Goal: Task Accomplishment & Management: Use online tool/utility

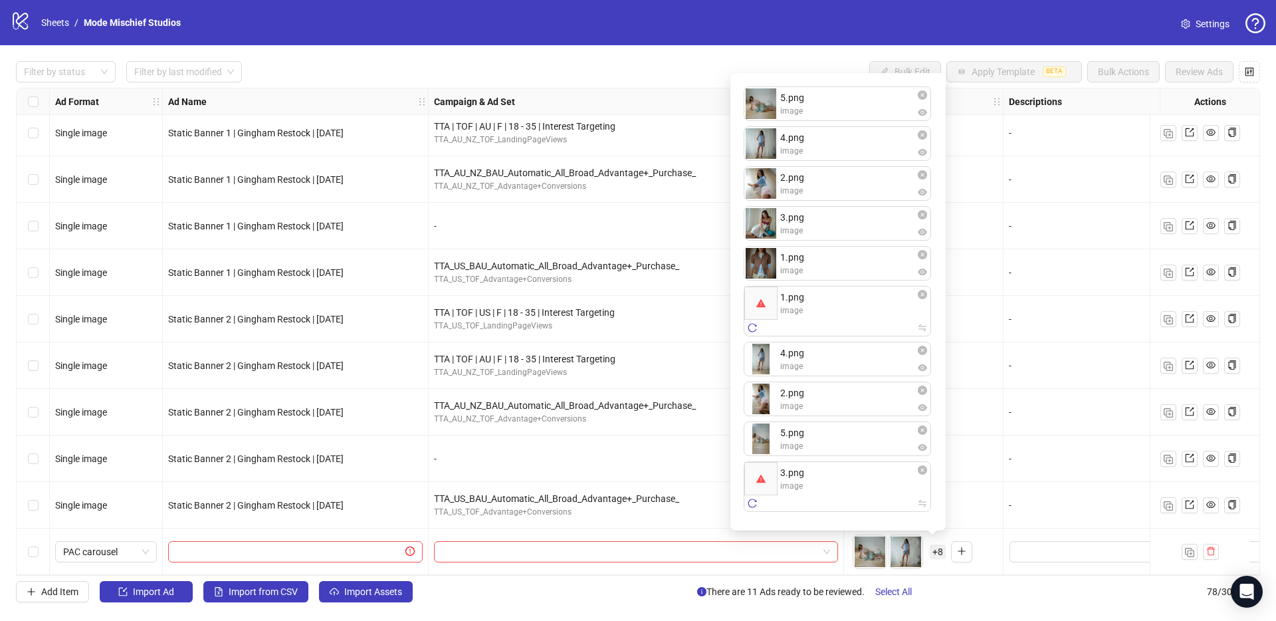
scroll to position [3175, 0]
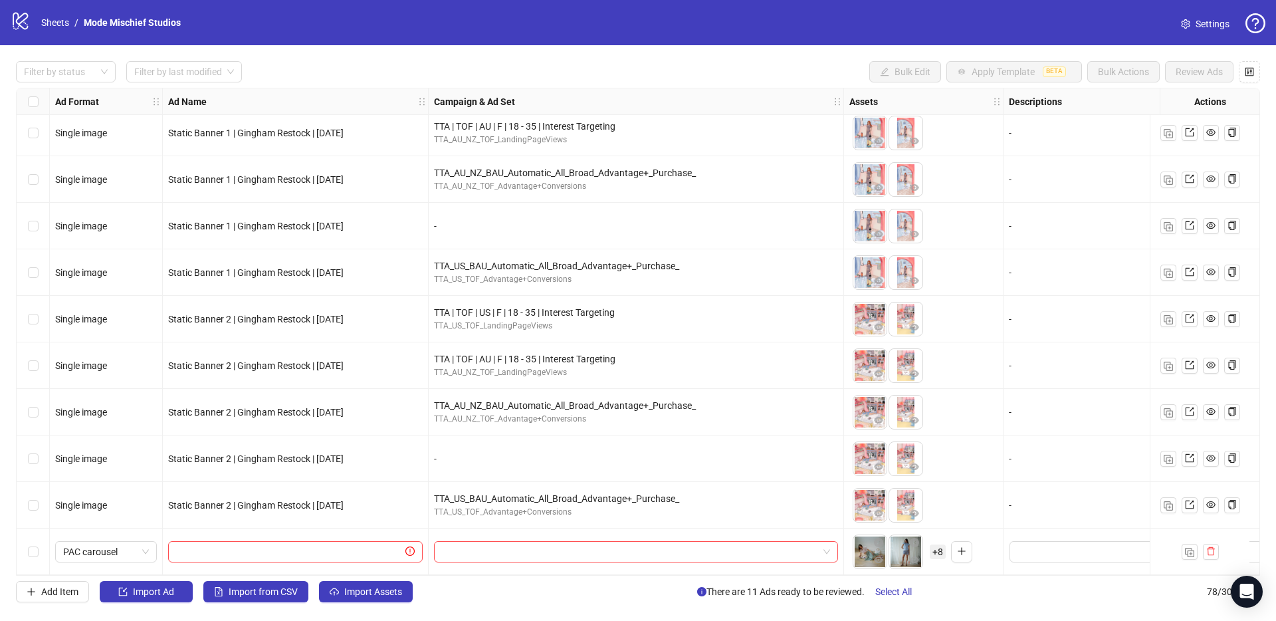
click at [540, 45] on div "Filter by status Filter by last modified Bulk Edit Apply Template BETA Bulk Act…" at bounding box center [638, 331] width 1276 height 573
click at [943, 545] on span "+ 8" at bounding box center [938, 551] width 16 height 15
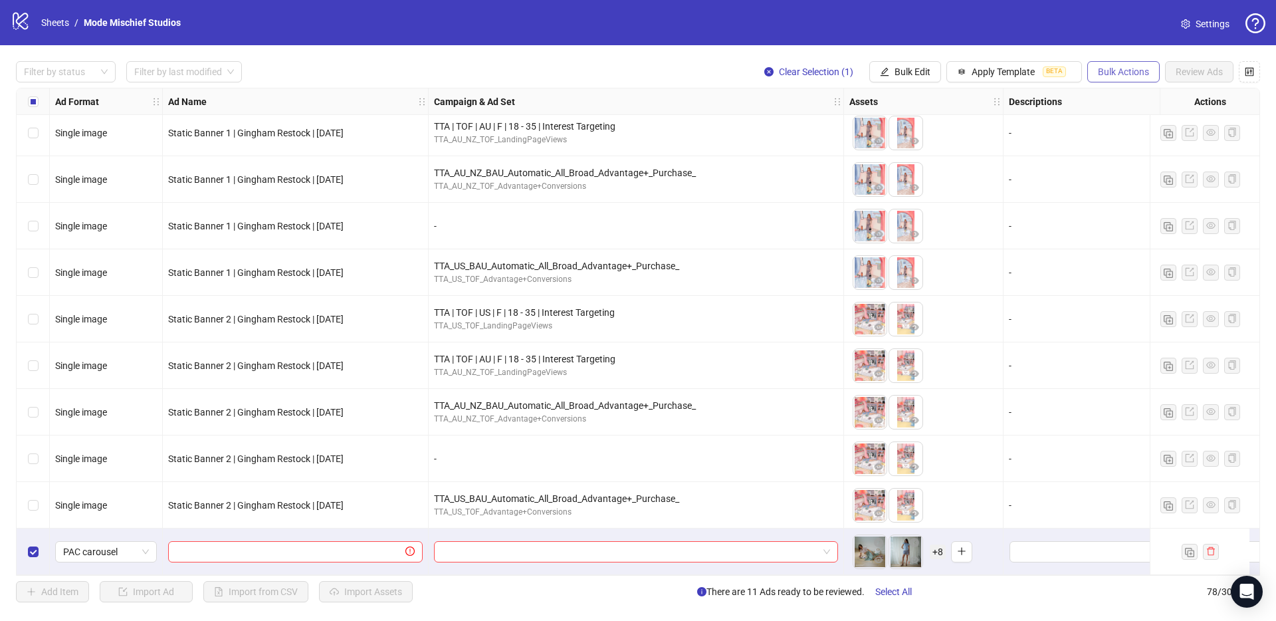
click at [1134, 68] on span "Bulk Actions" at bounding box center [1123, 71] width 51 height 11
click at [1132, 124] on span "Duplicate" at bounding box center [1142, 119] width 91 height 15
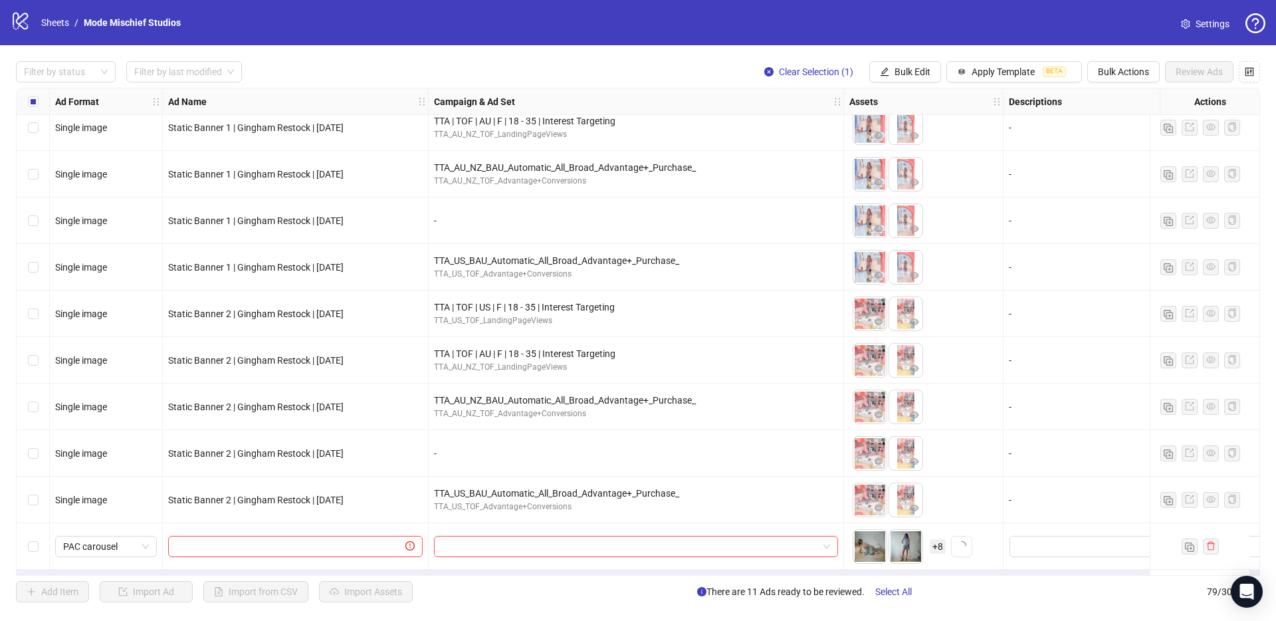
scroll to position [3222, 0]
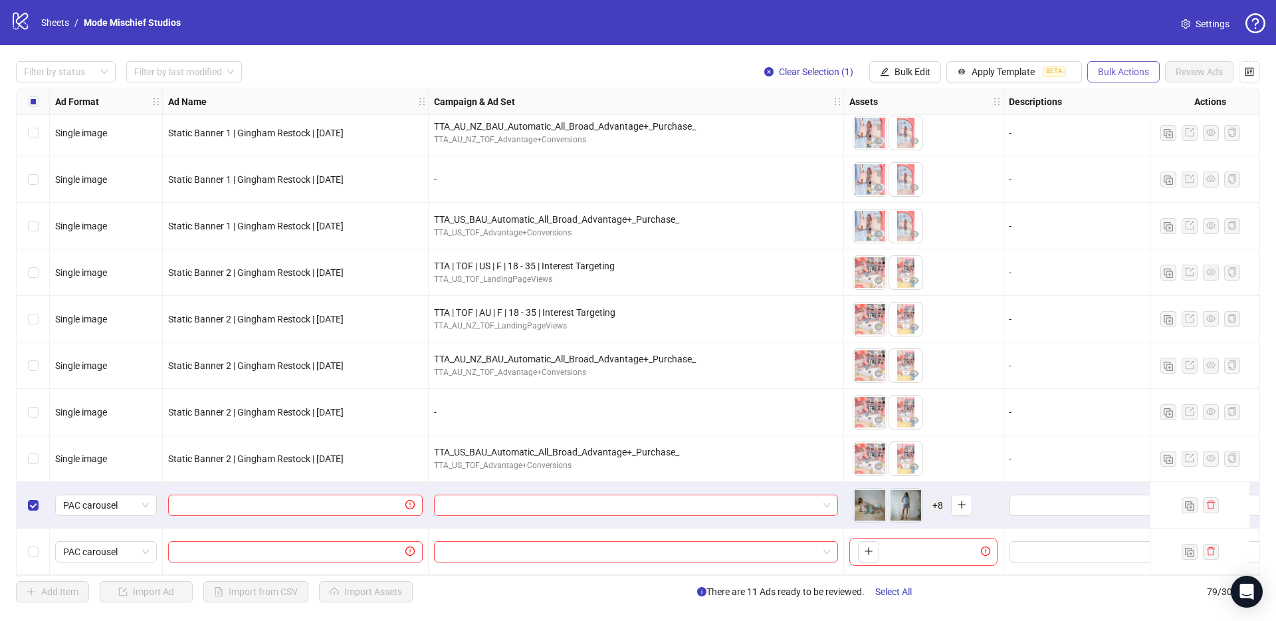
click at [1122, 69] on span "Bulk Actions" at bounding box center [1123, 71] width 51 height 11
click at [1129, 102] on span "Delete" at bounding box center [1142, 98] width 91 height 15
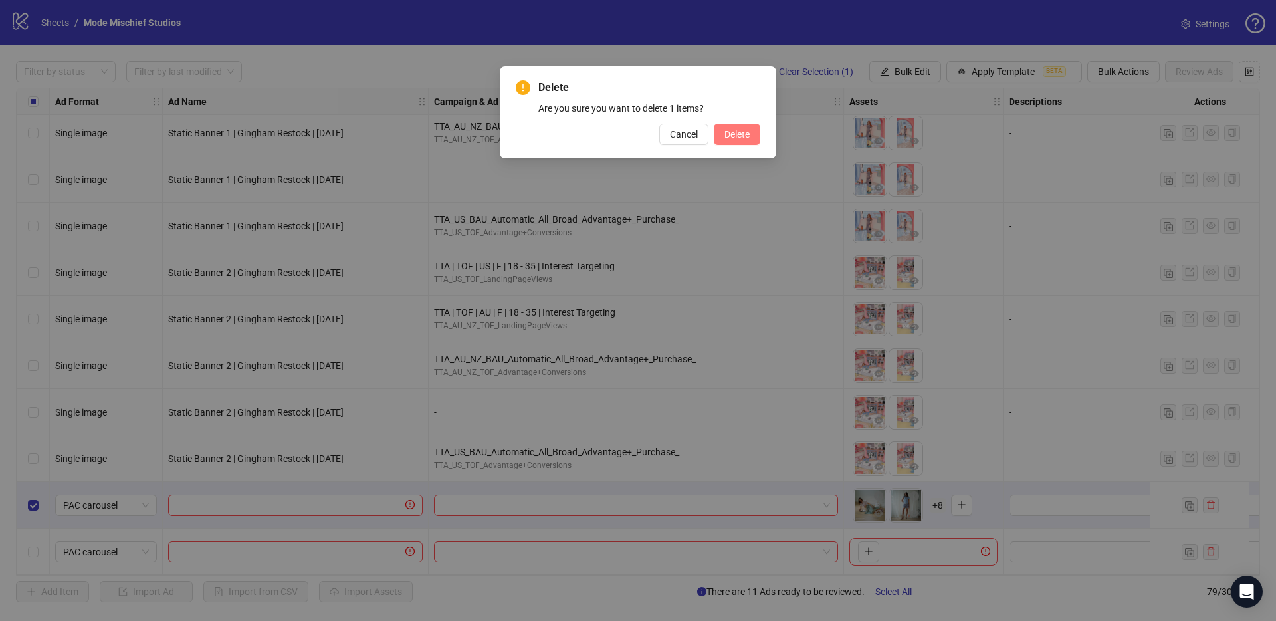
click at [753, 129] on button "Delete" at bounding box center [737, 134] width 47 height 21
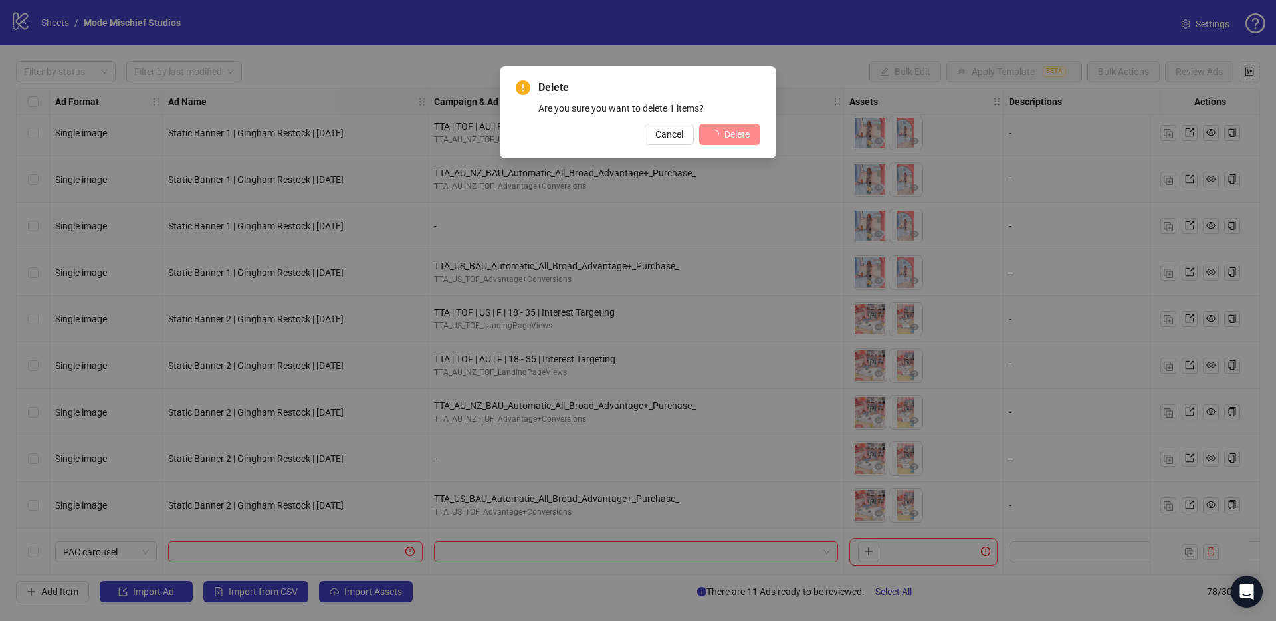
scroll to position [3175, 0]
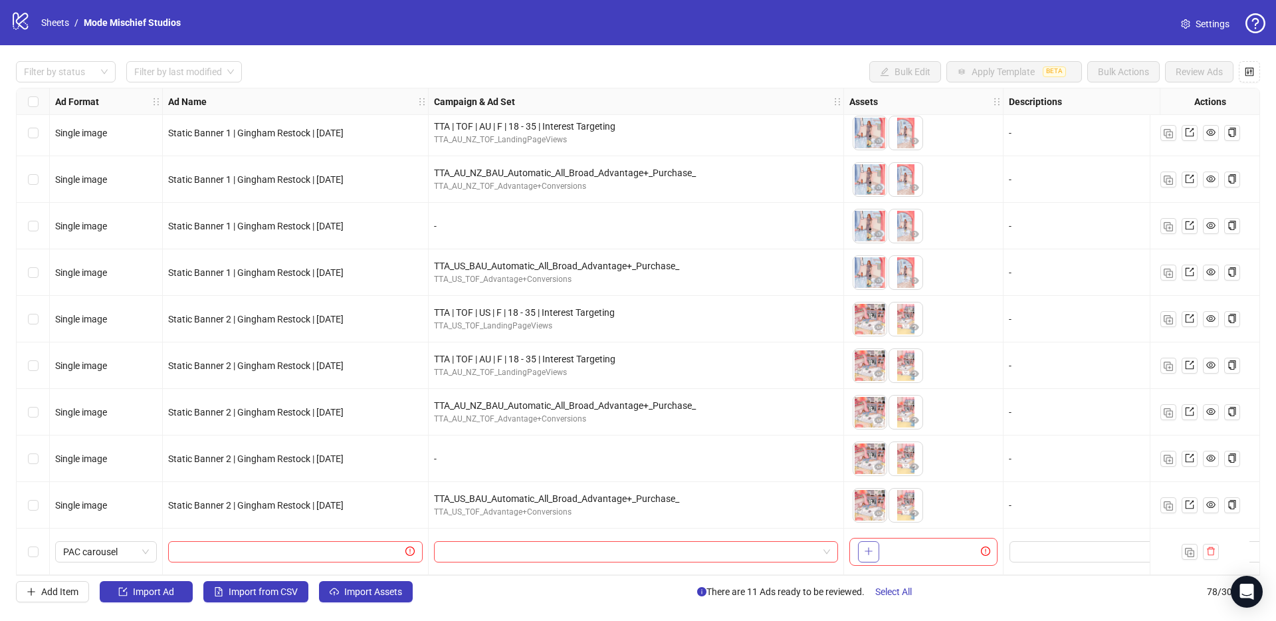
click at [872, 546] on icon "plus" at bounding box center [868, 550] width 9 height 9
click at [935, 544] on span "+ 3" at bounding box center [938, 551] width 16 height 15
click at [963, 546] on icon "plus" at bounding box center [961, 550] width 9 height 9
click at [933, 544] on span "+ 8" at bounding box center [938, 551] width 16 height 15
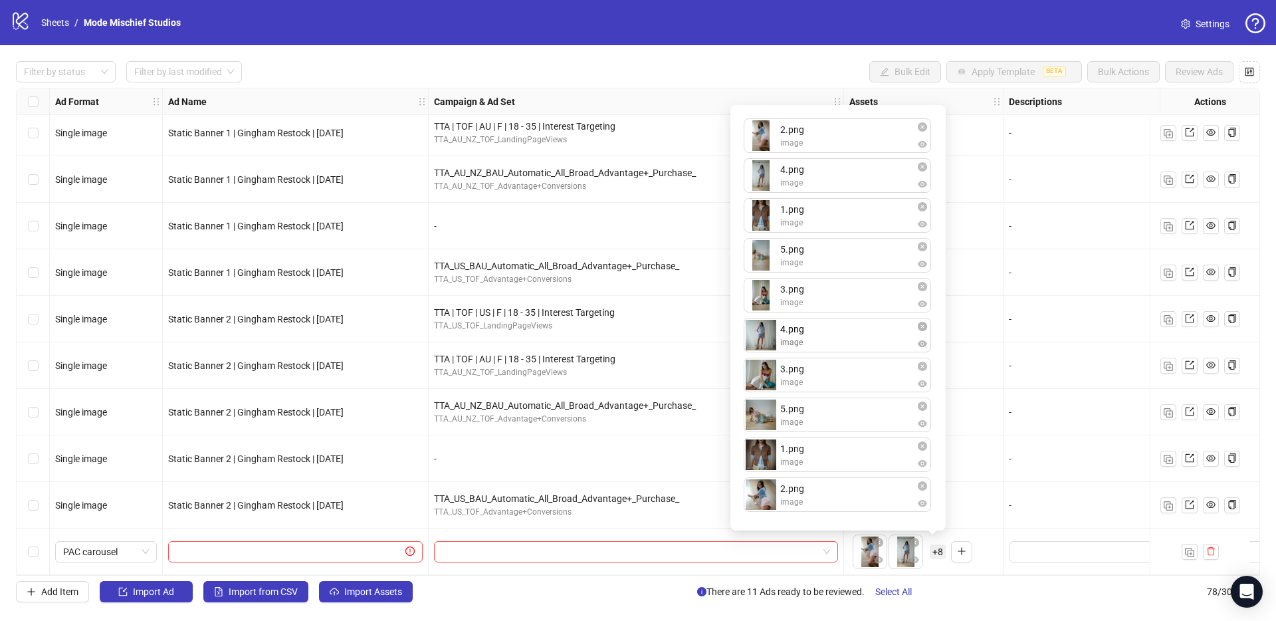
drag, startPoint x: 804, startPoint y: 344, endPoint x: 814, endPoint y: 358, distance: 17.0
click at [814, 358] on div "2.png image 4.png image 1.png image 5.png image 3.png image 4.png image 3.png i…" at bounding box center [838, 318] width 199 height 410
drag, startPoint x: 800, startPoint y: 457, endPoint x: 806, endPoint y: 136, distance: 321.2
click at [806, 136] on div "2.png image 4.png image 1.png image 5.png image 3.png image 4.png image 3.png i…" at bounding box center [838, 318] width 199 height 410
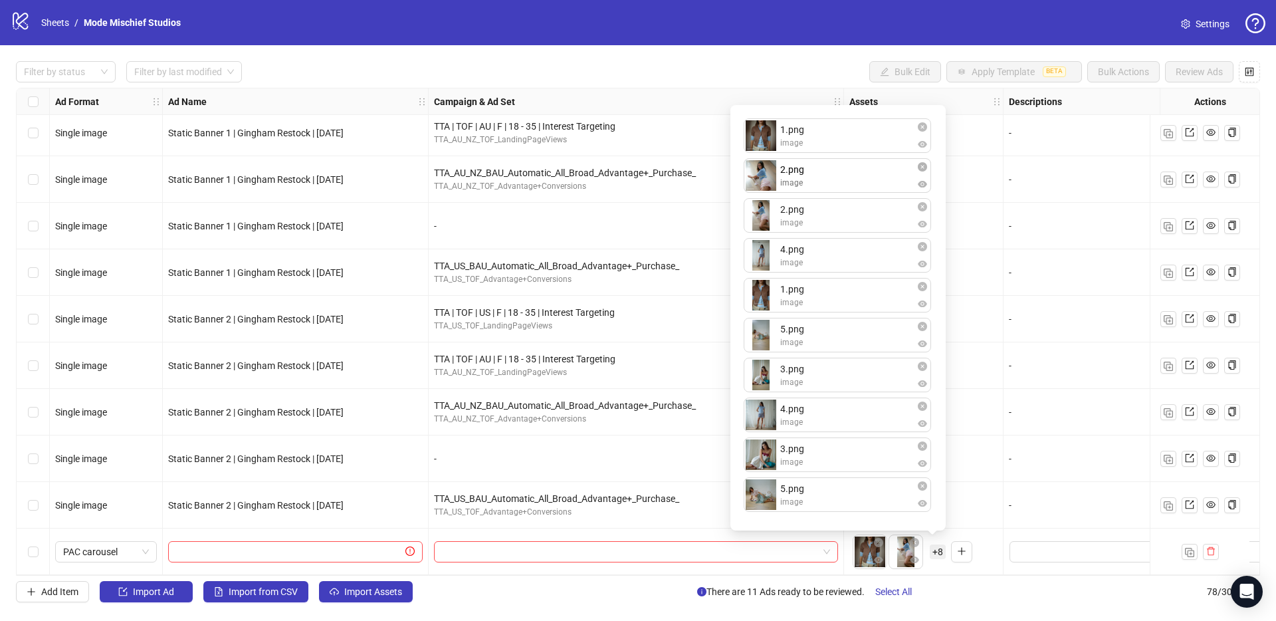
drag, startPoint x: 817, startPoint y: 490, endPoint x: 814, endPoint y: 167, distance: 323.1
click at [814, 168] on div "1.png image 2.png image 4.png image 1.png image 5.png image 3.png image 4.png i…" at bounding box center [838, 318] width 199 height 410
drag, startPoint x: 834, startPoint y: 453, endPoint x: 810, endPoint y: 211, distance: 243.2
click at [838, 207] on div "1.png image 2.png image 2.png image 4.png image 1.png image 5.png image 3.png i…" at bounding box center [838, 318] width 199 height 410
drag, startPoint x: 810, startPoint y: 453, endPoint x: 814, endPoint y: 264, distance: 189.5
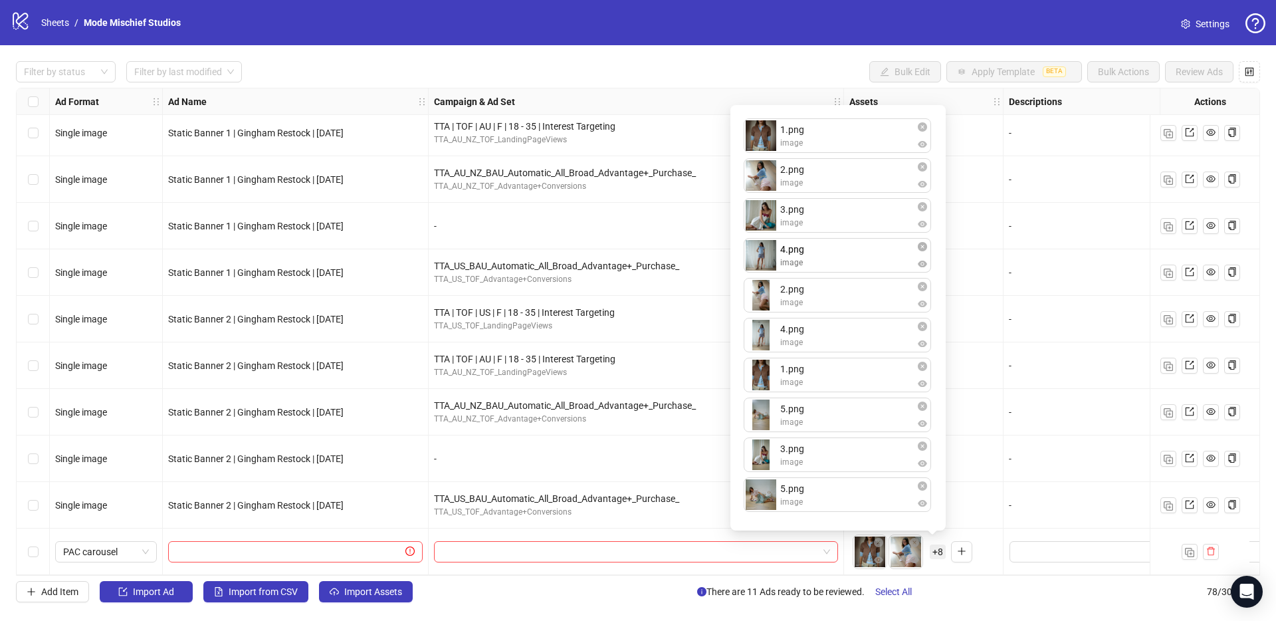
click at [814, 263] on div "1.png image 2.png image 3.png image 2.png image 4.png image 1.png image 5.png i…" at bounding box center [838, 318] width 199 height 410
drag, startPoint x: 843, startPoint y: 493, endPoint x: 846, endPoint y: 286, distance: 206.8
click at [846, 286] on div "1.png image 2.png image 3.png image 4.png image 2.png image 4.png image 1.png i…" at bounding box center [838, 318] width 199 height 410
drag, startPoint x: 820, startPoint y: 404, endPoint x: 830, endPoint y: 326, distance: 78.5
click at [830, 326] on div "1.png image 2.png image 3.png image 4.png image 5.png image 2.png image 4.png i…" at bounding box center [838, 318] width 199 height 410
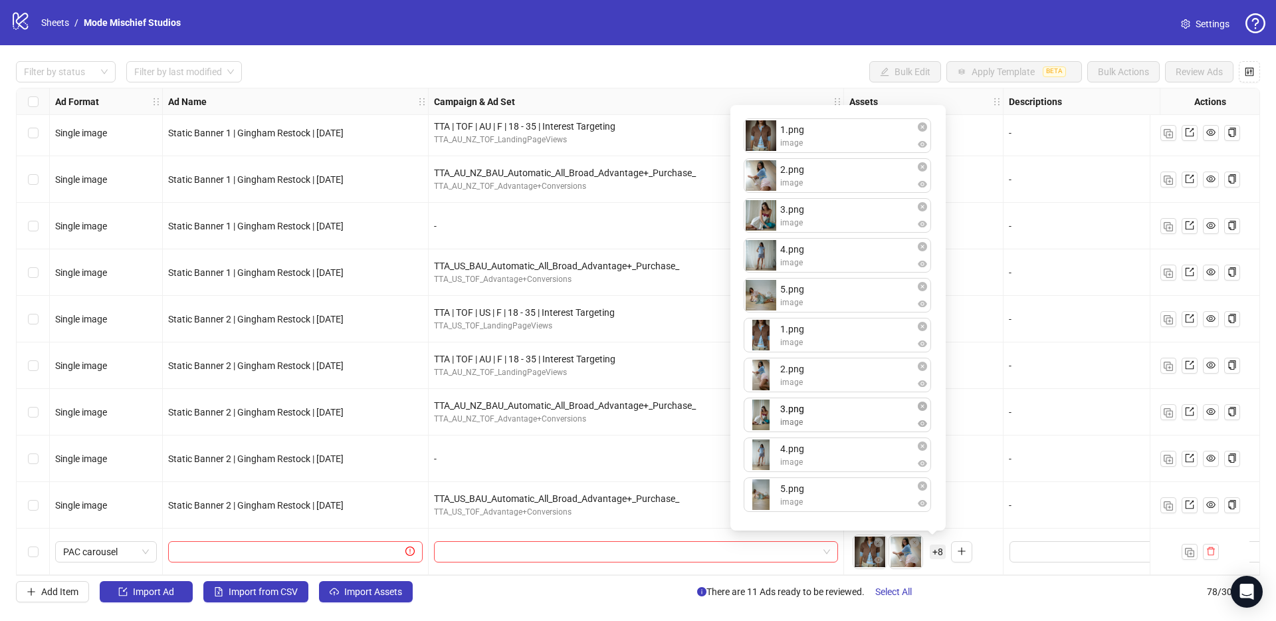
drag, startPoint x: 829, startPoint y: 487, endPoint x: 827, endPoint y: 406, distance: 81.1
click at [827, 406] on div "1.png image 2.png image 3.png image 4.png image 5.png image 1.png image 2.png i…" at bounding box center [838, 318] width 199 height 410
click at [983, 560] on div "To pick up a draggable item, press the space bar. While dragging, use the arrow…" at bounding box center [924, 551] width 148 height 41
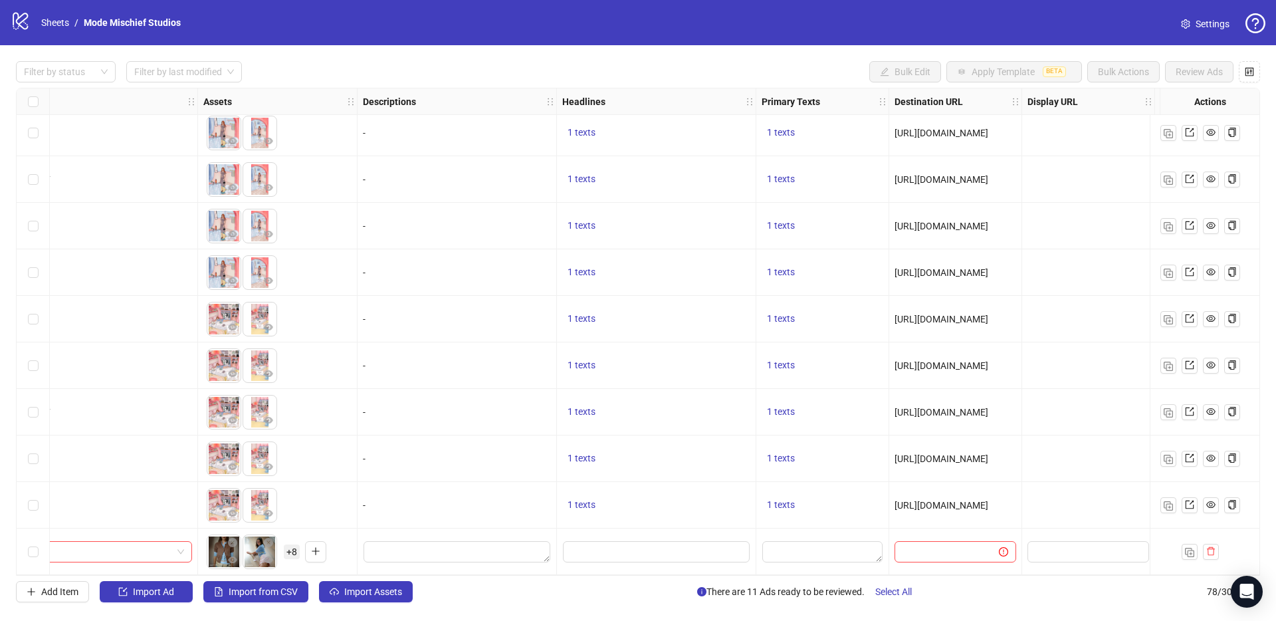
scroll to position [3175, 891]
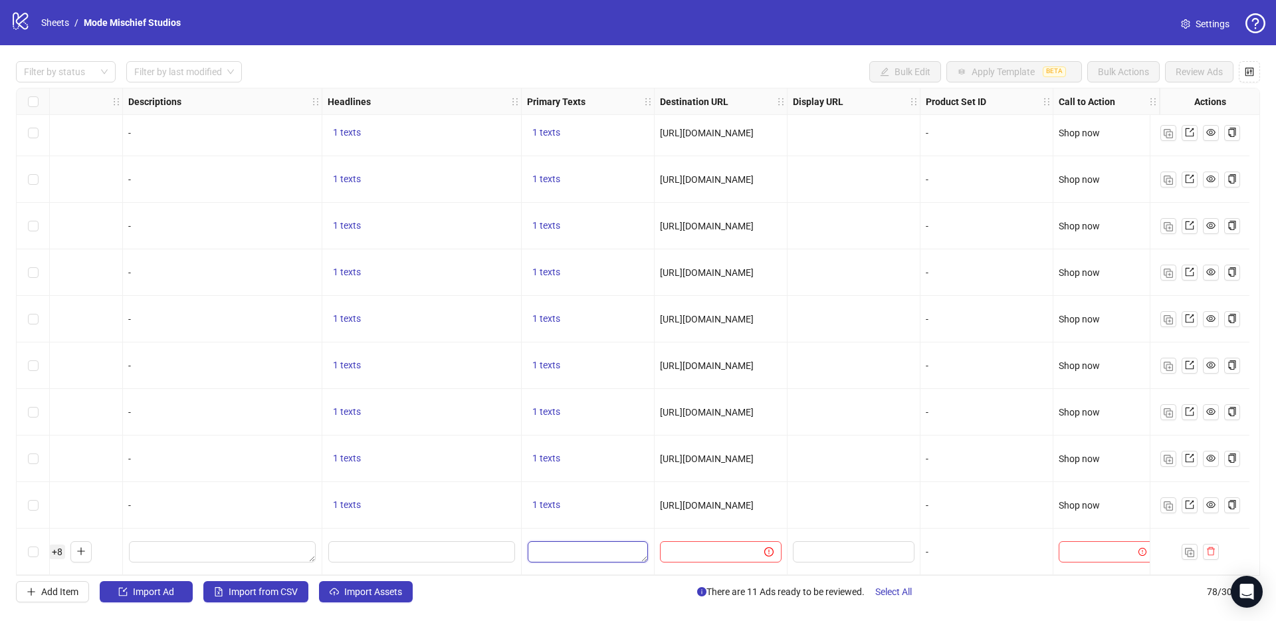
click at [528, 546] on textarea "Edit values" at bounding box center [588, 551] width 120 height 21
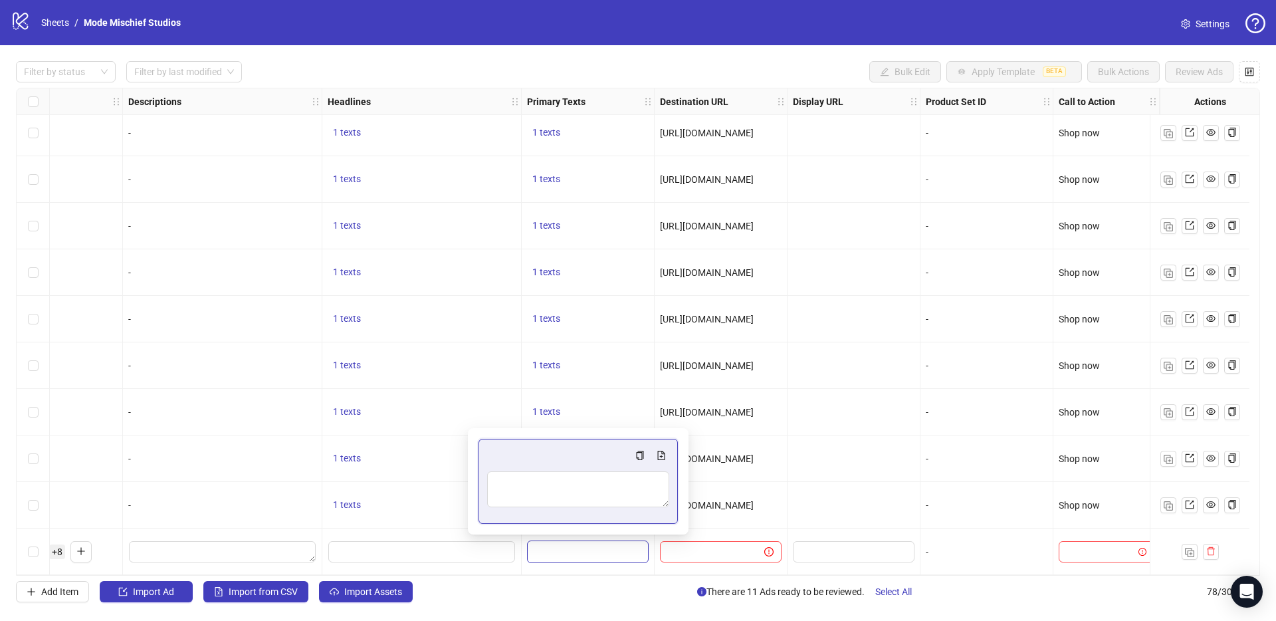
type textarea "**********"
click at [481, 558] on div at bounding box center [421, 552] width 199 height 47
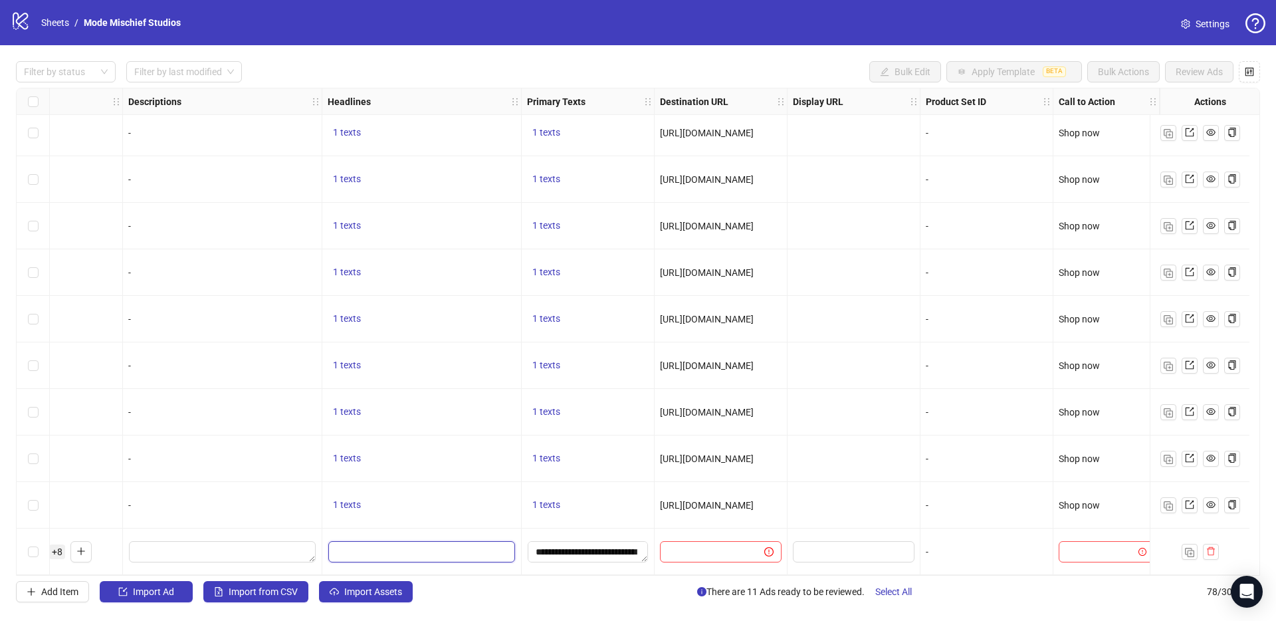
click at [437, 542] on input "Edit values" at bounding box center [421, 551] width 187 height 21
type input "**********"
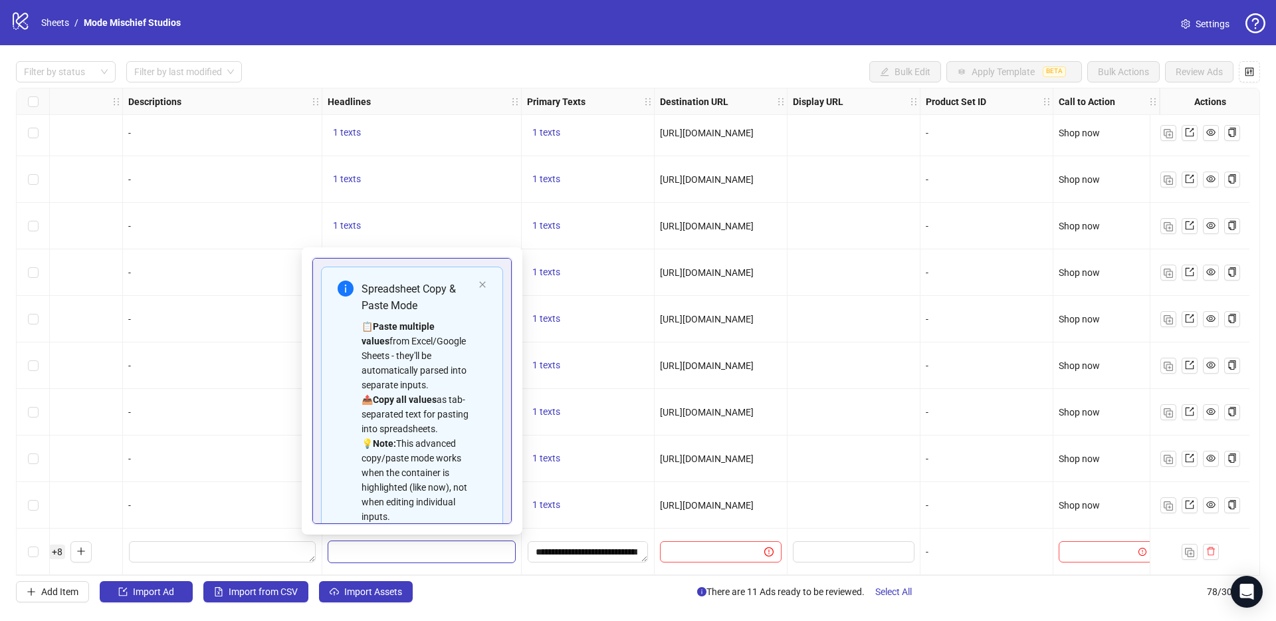
click at [655, 495] on div "[URL][DOMAIN_NAME]" at bounding box center [721, 505] width 133 height 47
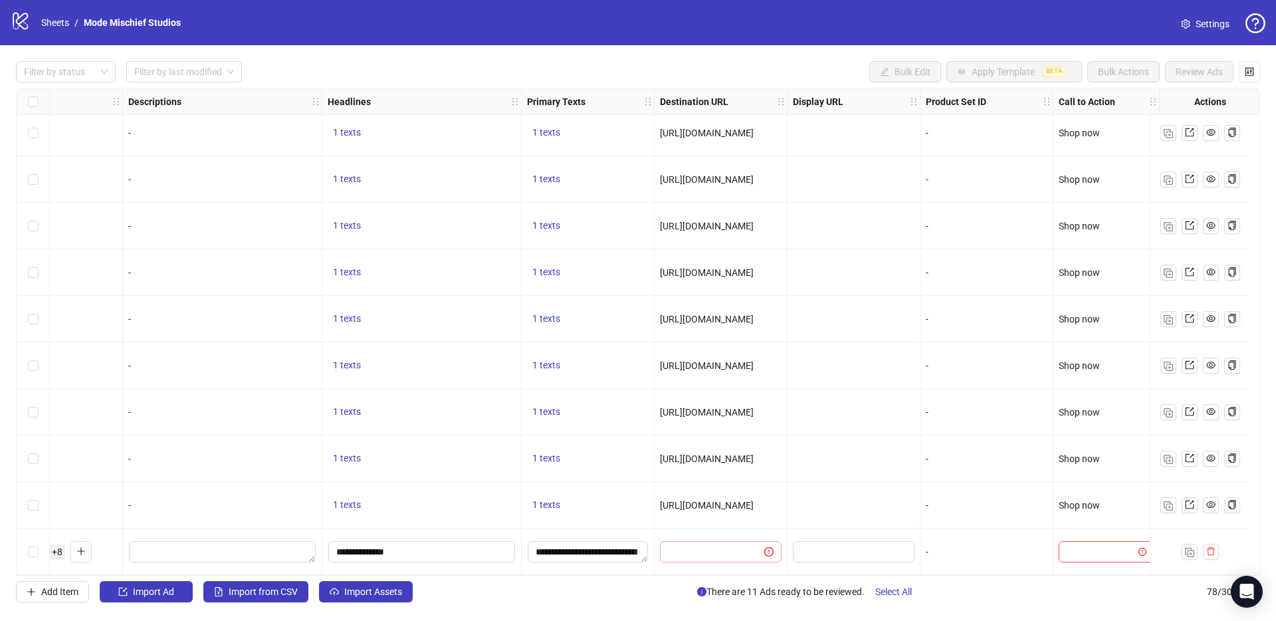
click at [666, 541] on span at bounding box center [721, 551] width 122 height 21
click at [668, 549] on input "text" at bounding box center [707, 551] width 78 height 15
paste input "**********"
type input "**********"
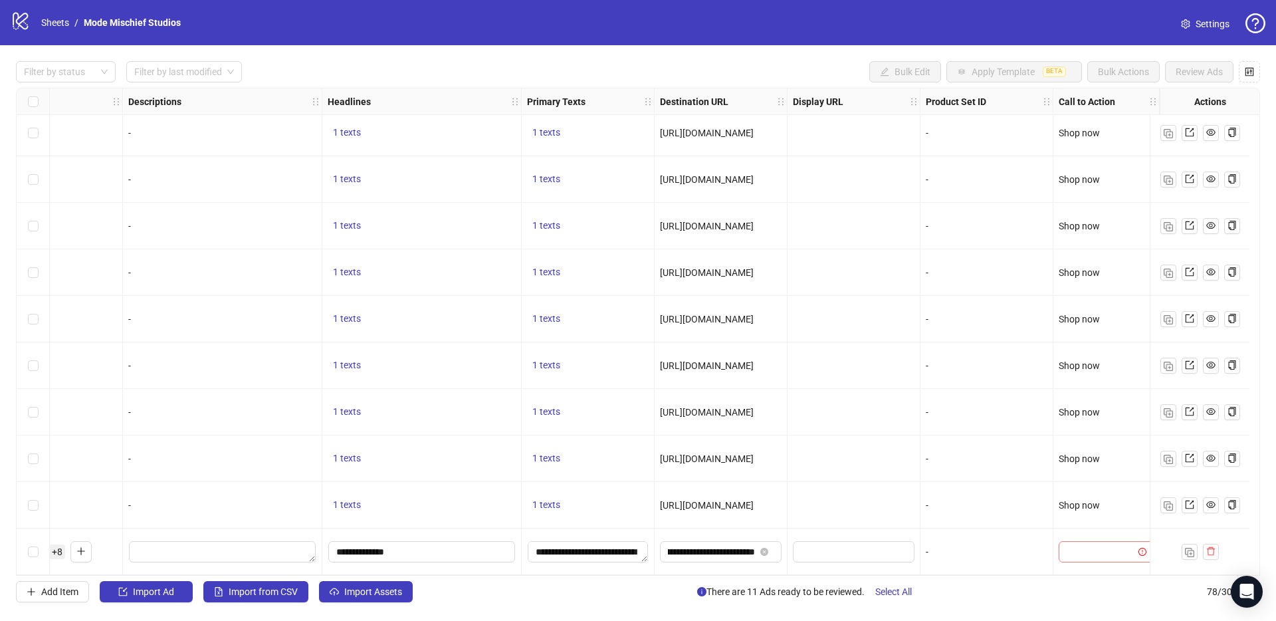
click at [1084, 555] on input "search" at bounding box center [1100, 552] width 67 height 20
type input "****"
click at [1083, 515] on div "Shop now" at bounding box center [1097, 519] width 74 height 15
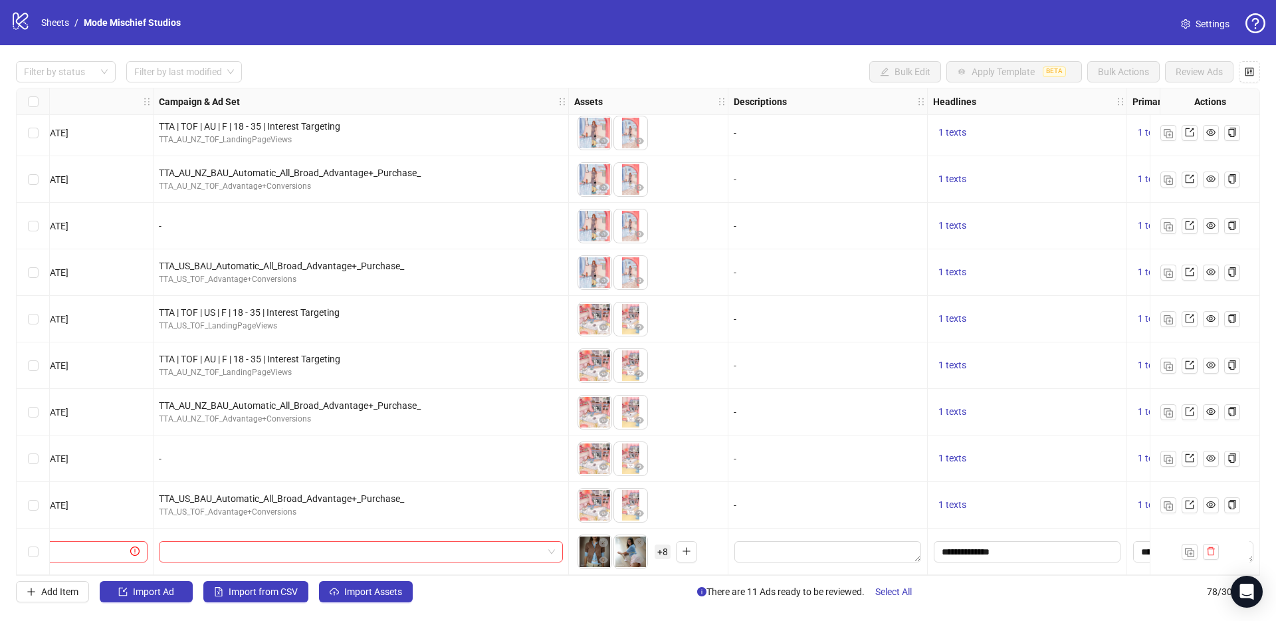
scroll to position [3175, 0]
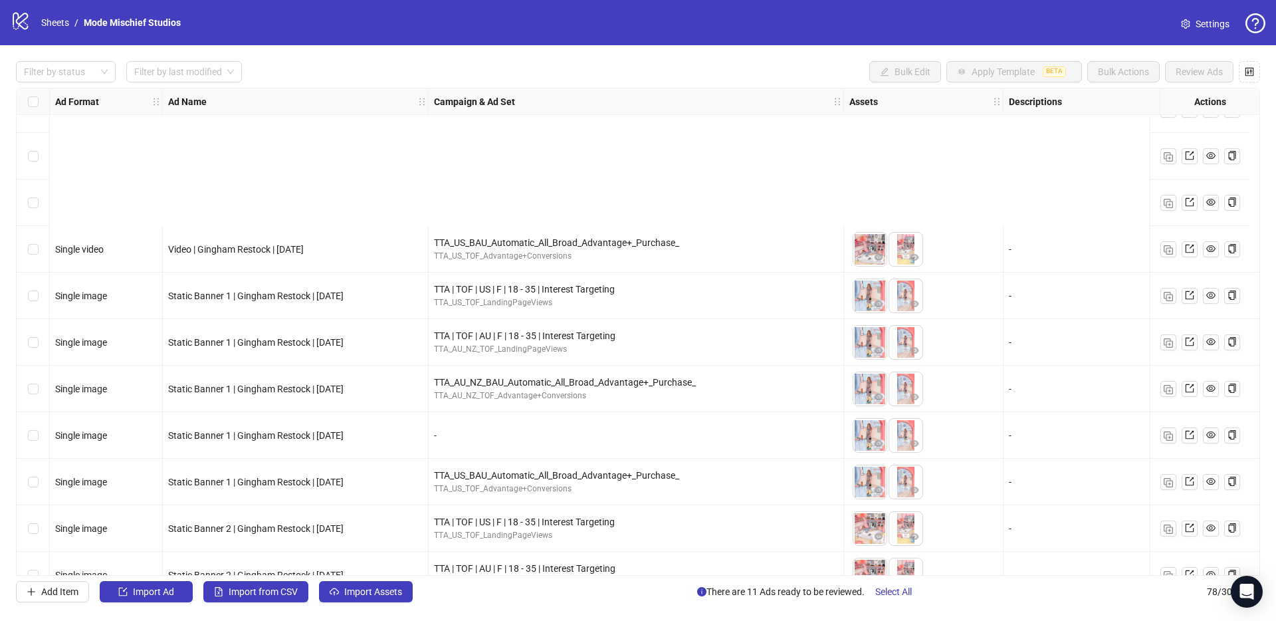
scroll to position [3175, 0]
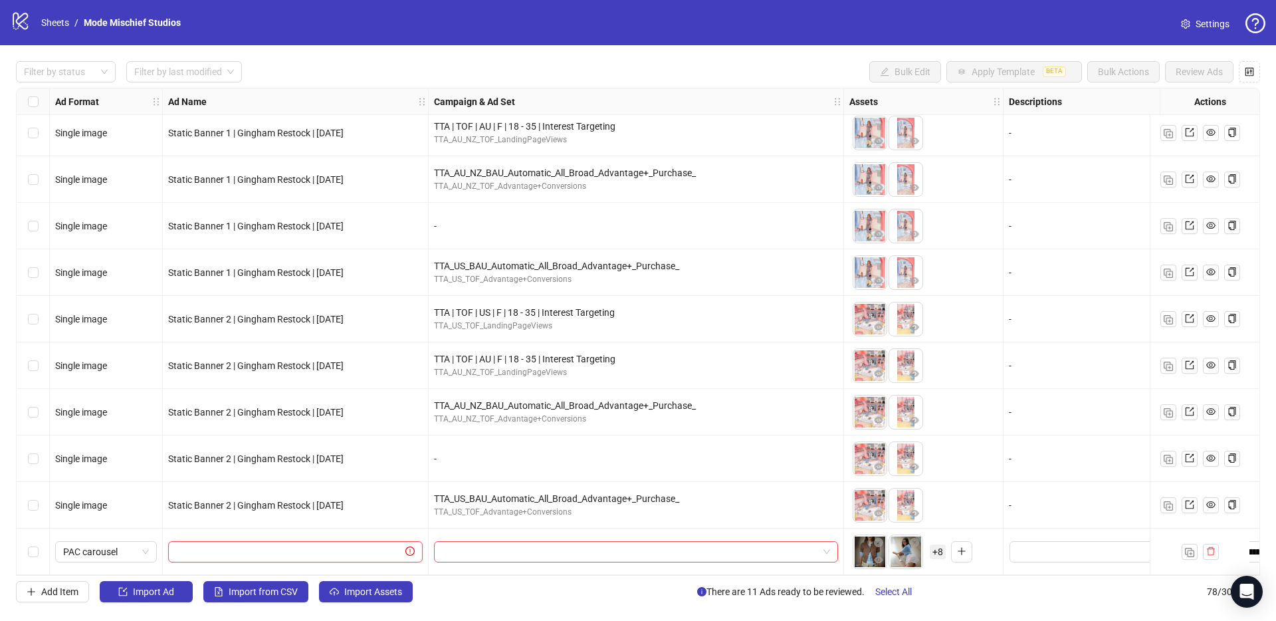
click at [225, 550] on input "text" at bounding box center [289, 551] width 227 height 15
paste input "**********"
type input "**********"
click at [324, 512] on div "Static Banner 2 | Gingham Restock | [DATE]" at bounding box center [296, 505] width 266 height 47
click at [455, 547] on input "search" at bounding box center [630, 552] width 376 height 20
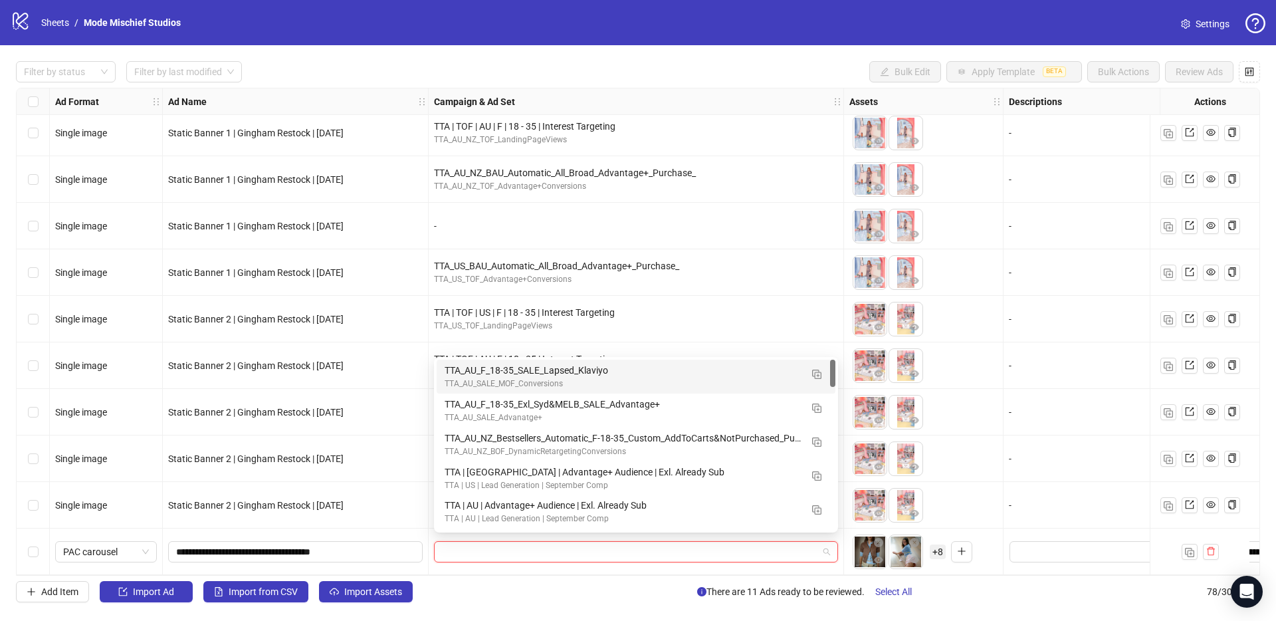
paste input "**********"
type input "**********"
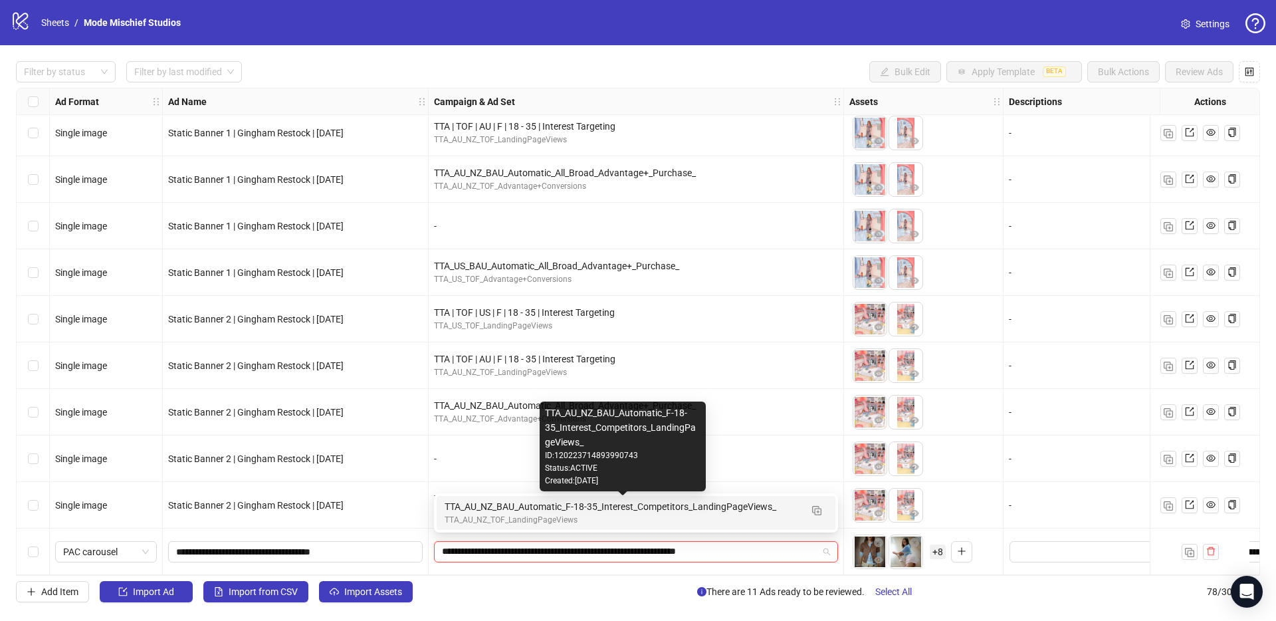
click at [487, 510] on div "TTA_AU_NZ_BAU_Automatic_F-18-35_Interest_Competitors_LandingPageViews_" at bounding box center [623, 506] width 356 height 15
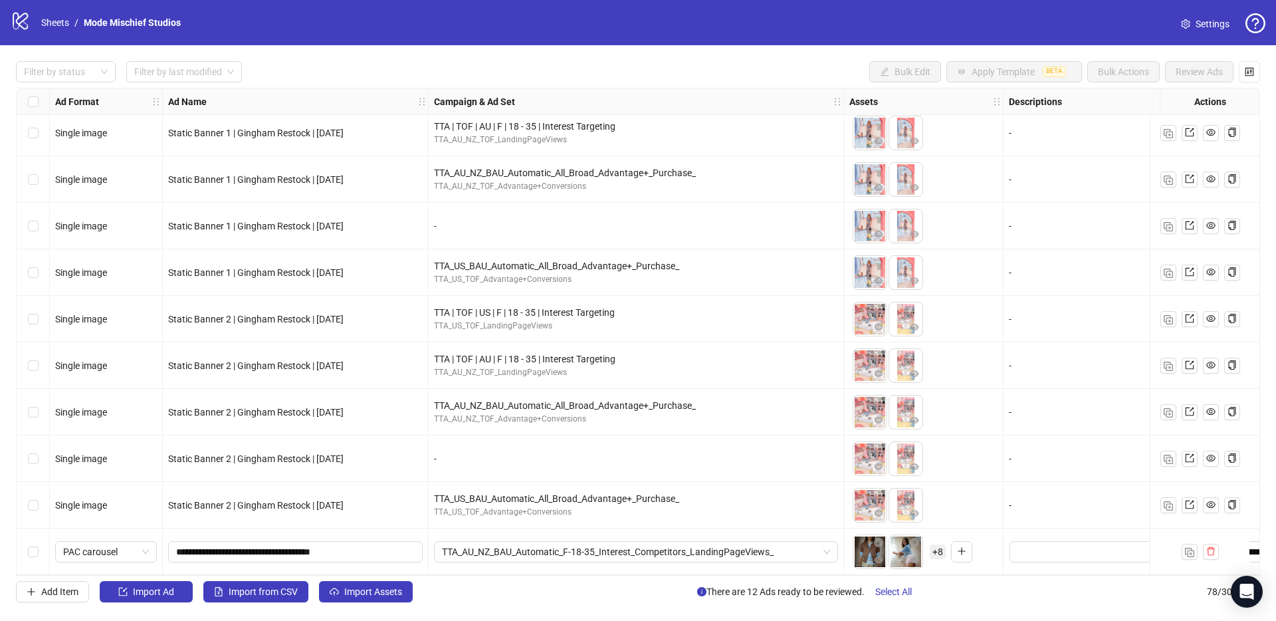
click at [37, 538] on div "Select row 78" at bounding box center [33, 552] width 33 height 47
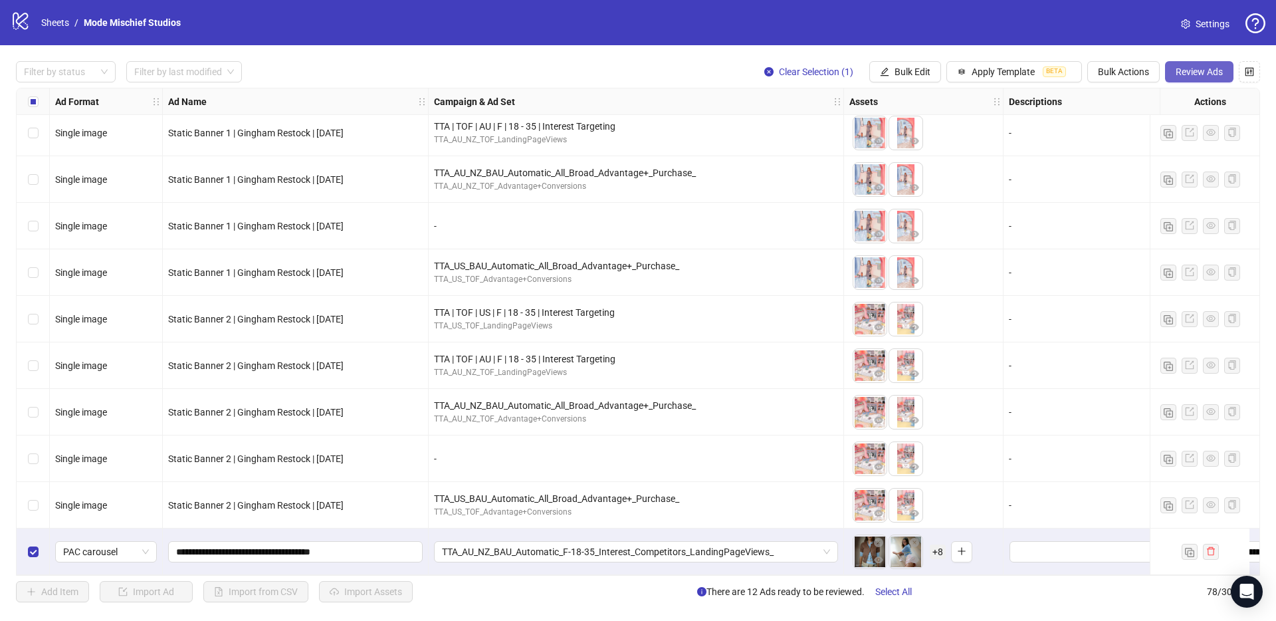
click at [1220, 79] on button "Review Ads" at bounding box center [1199, 71] width 68 height 21
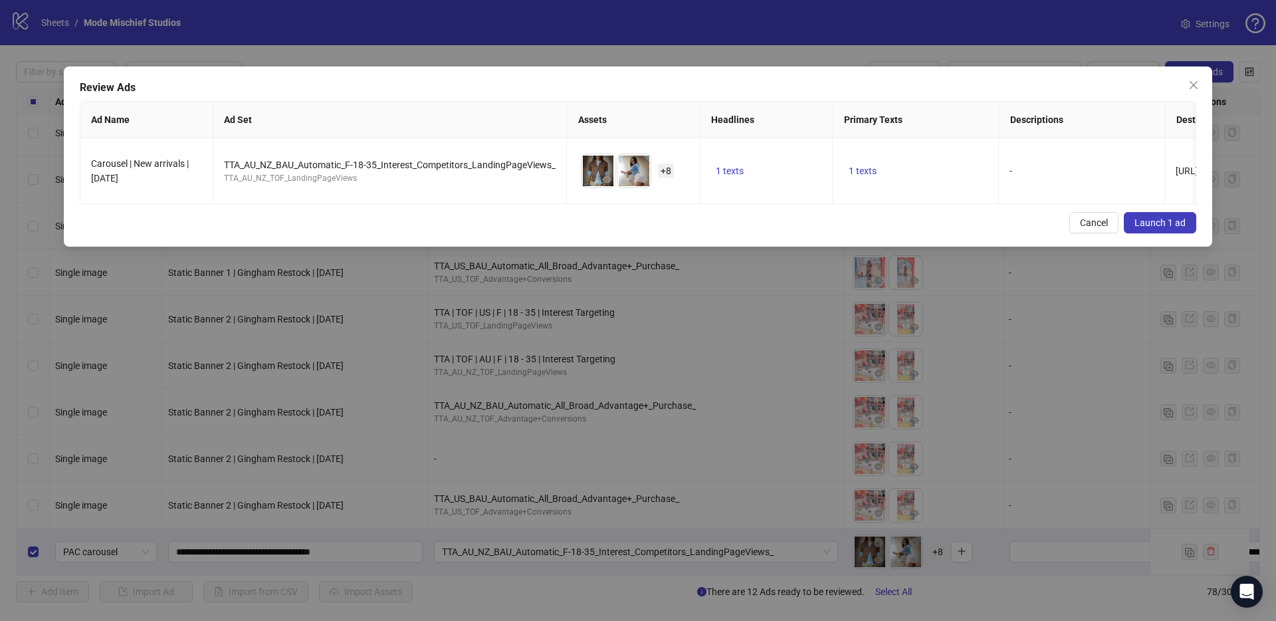
click at [1167, 227] on span "Launch 1 ad" at bounding box center [1160, 222] width 51 height 11
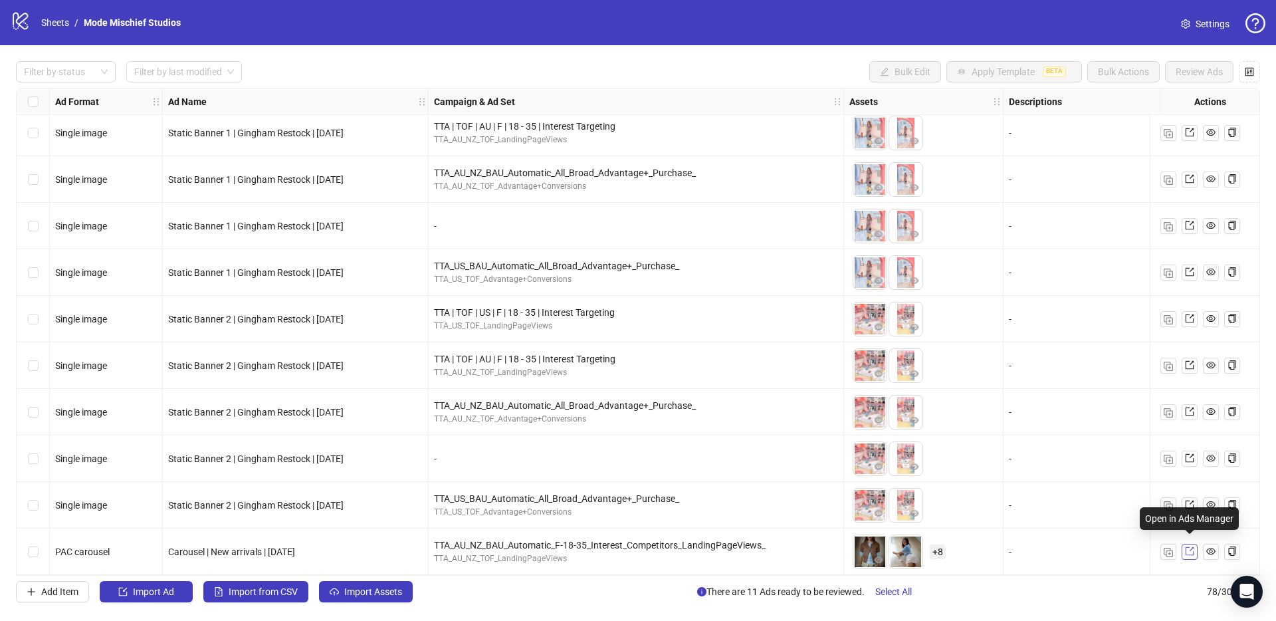
click at [1189, 548] on icon "export" at bounding box center [1189, 550] width 9 height 9
